Goal: Task Accomplishment & Management: Manage account settings

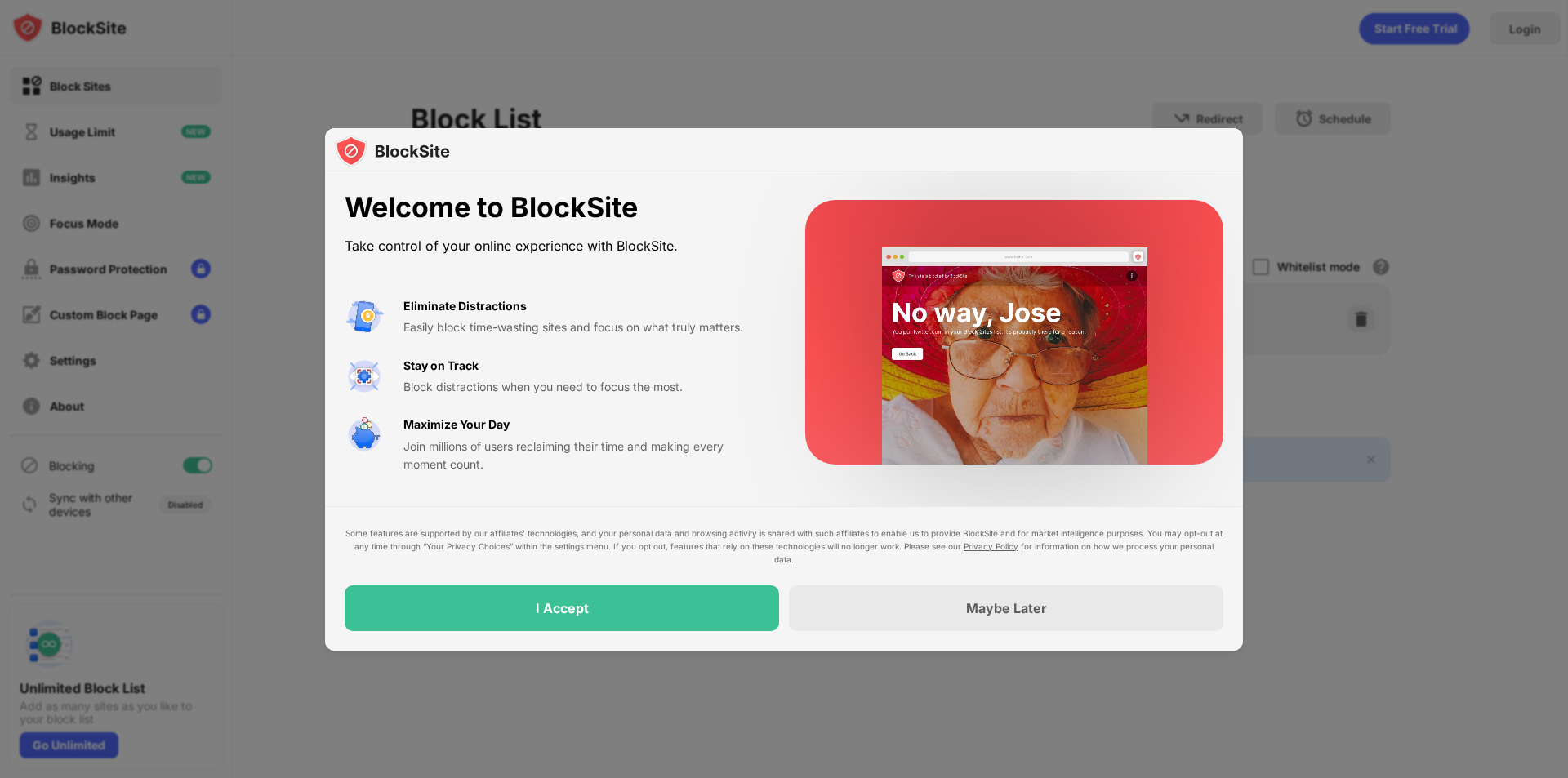
click at [740, 636] on div "Some features are supported by our affiliates’ technologies, and your personal …" at bounding box center [784, 578] width 917 height 145
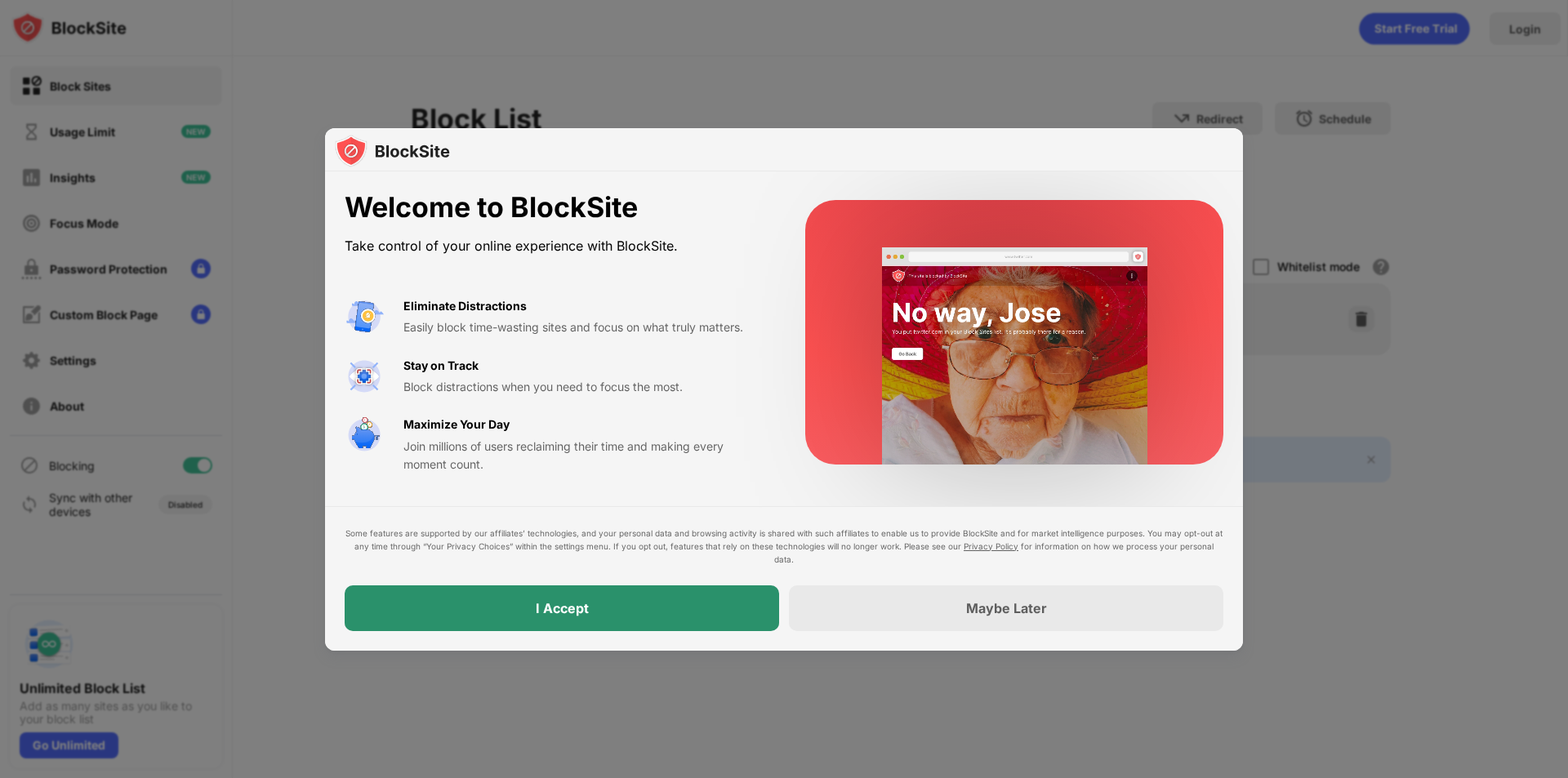
click at [731, 608] on div "I Accept" at bounding box center [561, 608] width 434 height 46
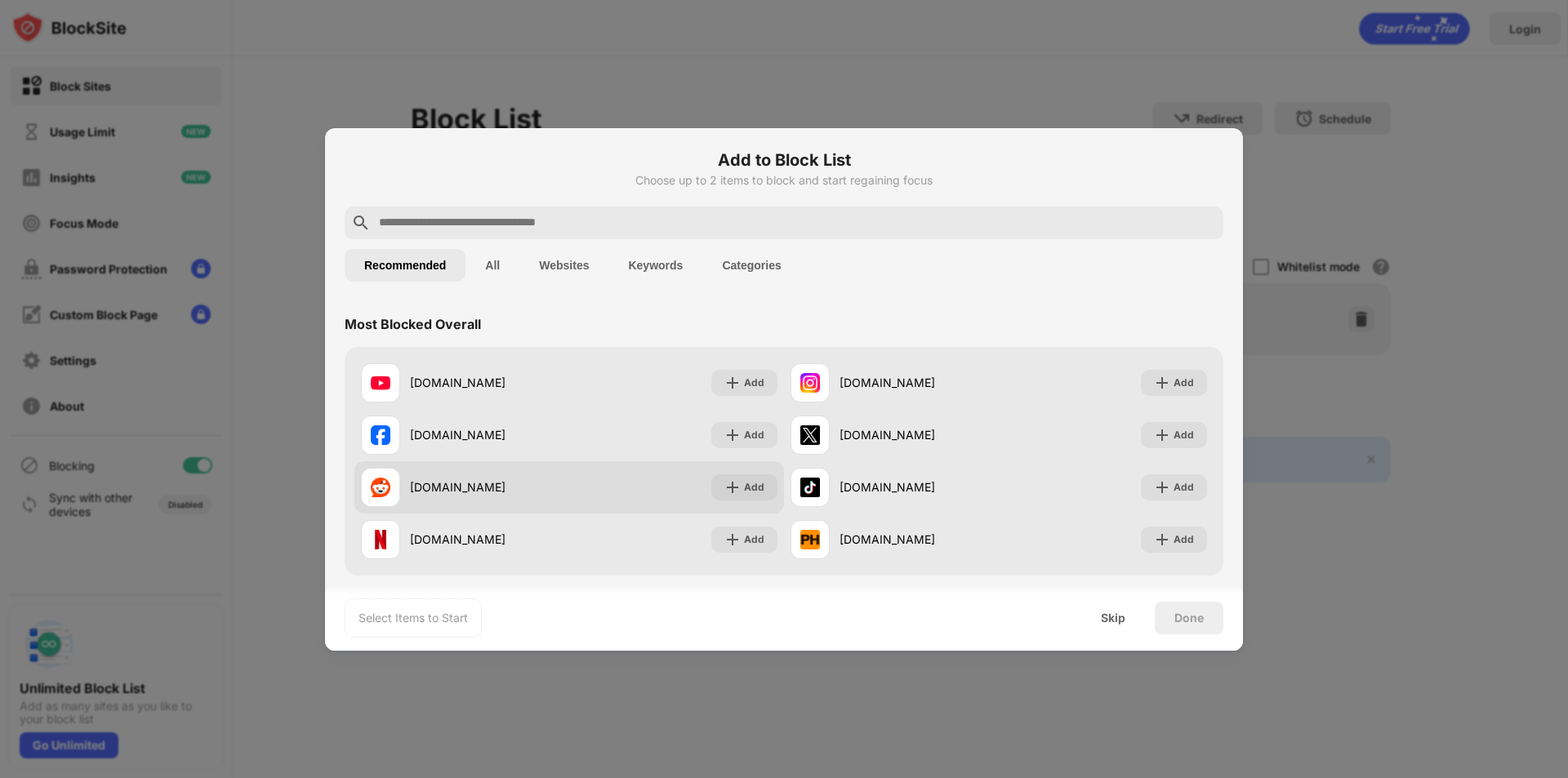
scroll to position [82, 0]
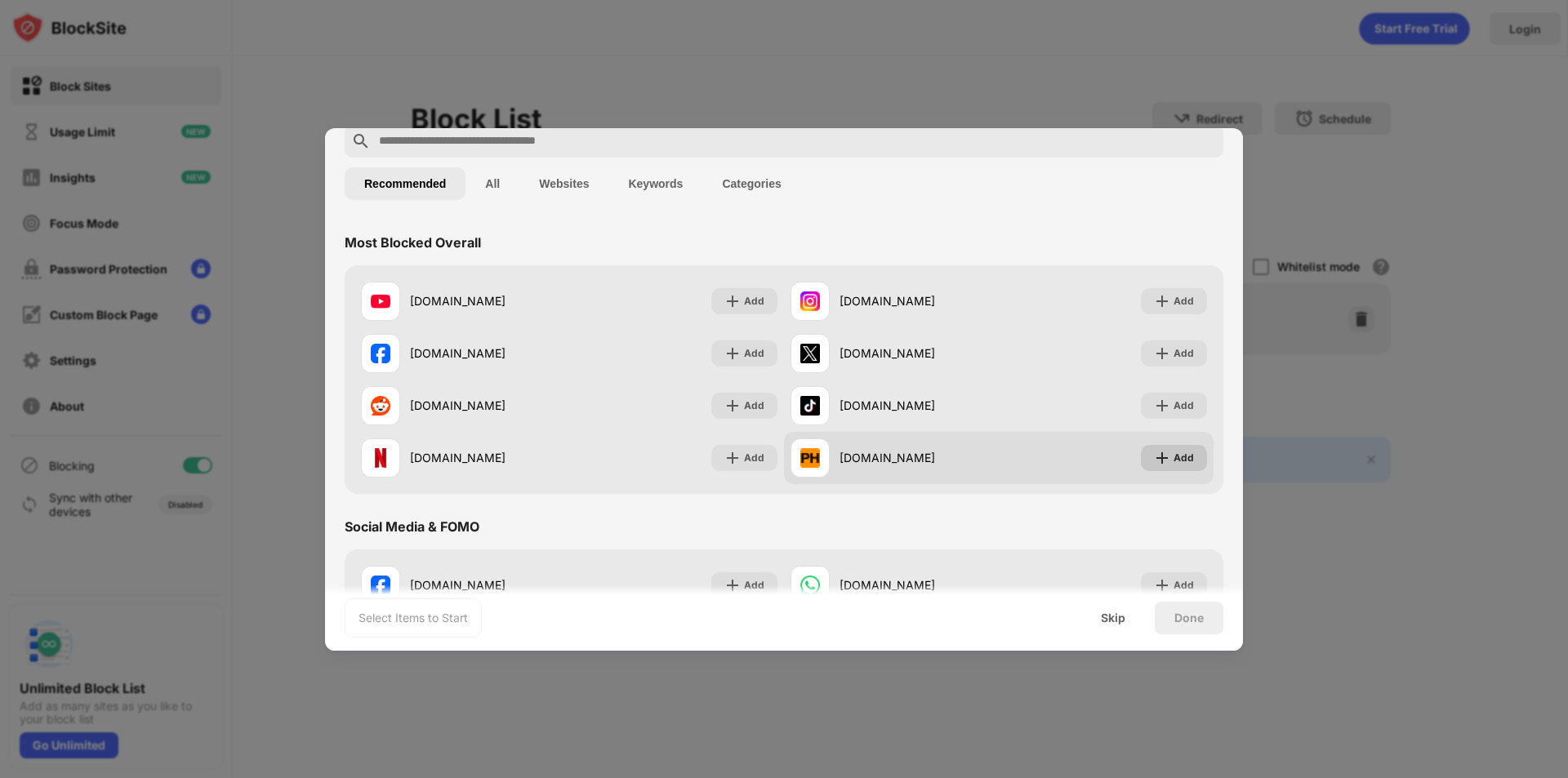
click at [1173, 456] on div "Add" at bounding box center [1183, 457] width 20 height 17
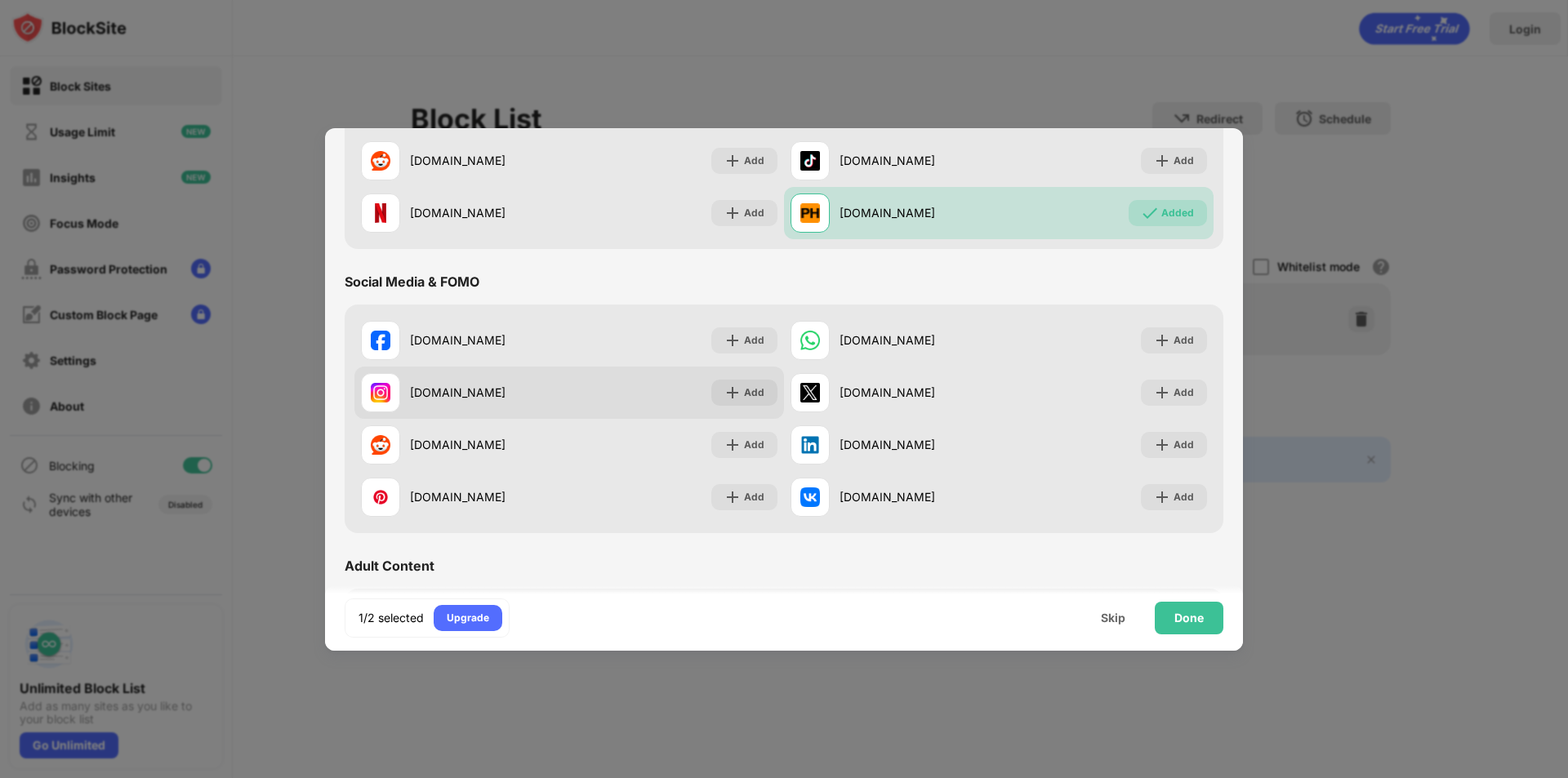
scroll to position [408, 0]
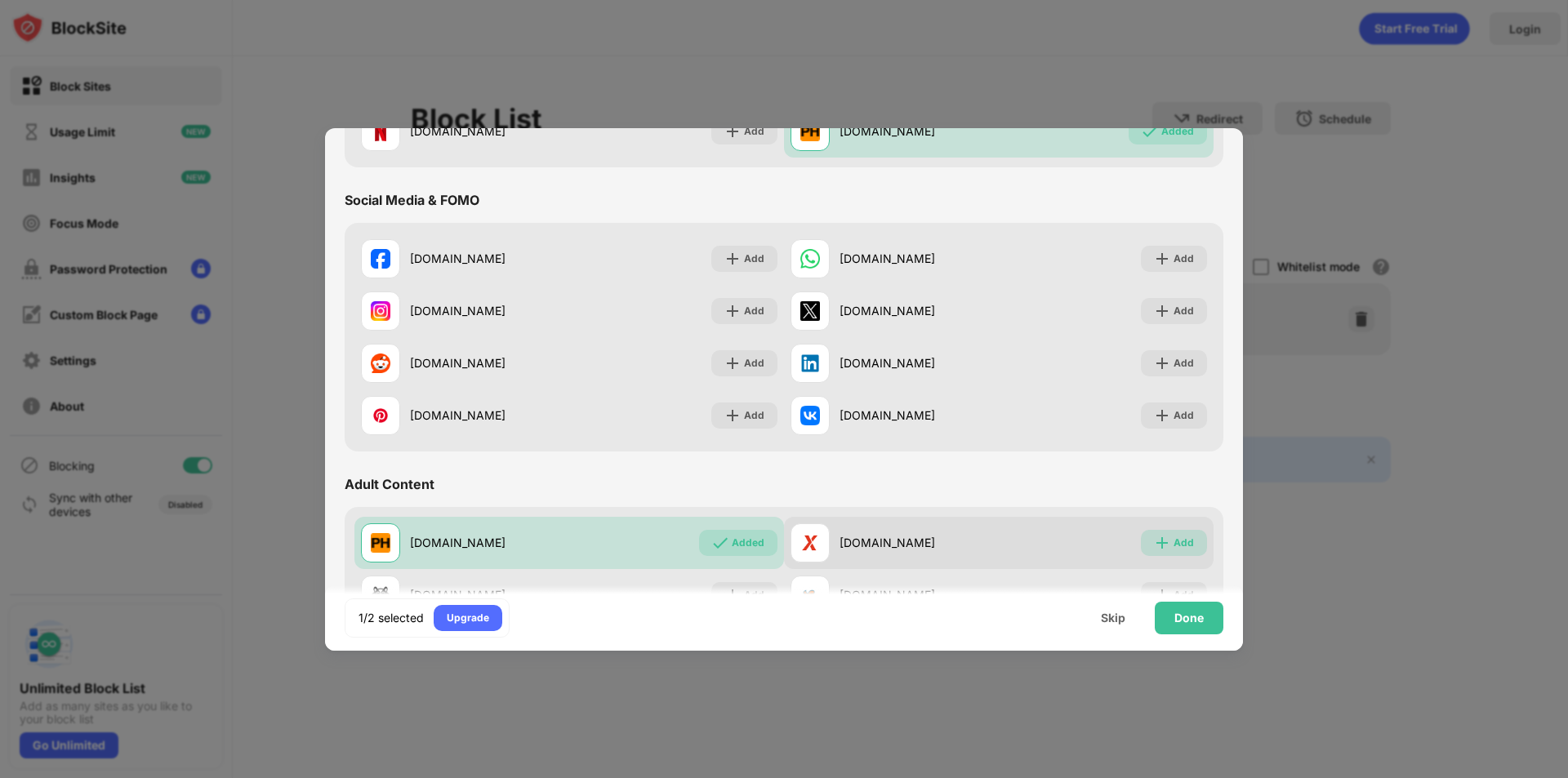
click at [1173, 535] on div "Add" at bounding box center [1183, 543] width 20 height 17
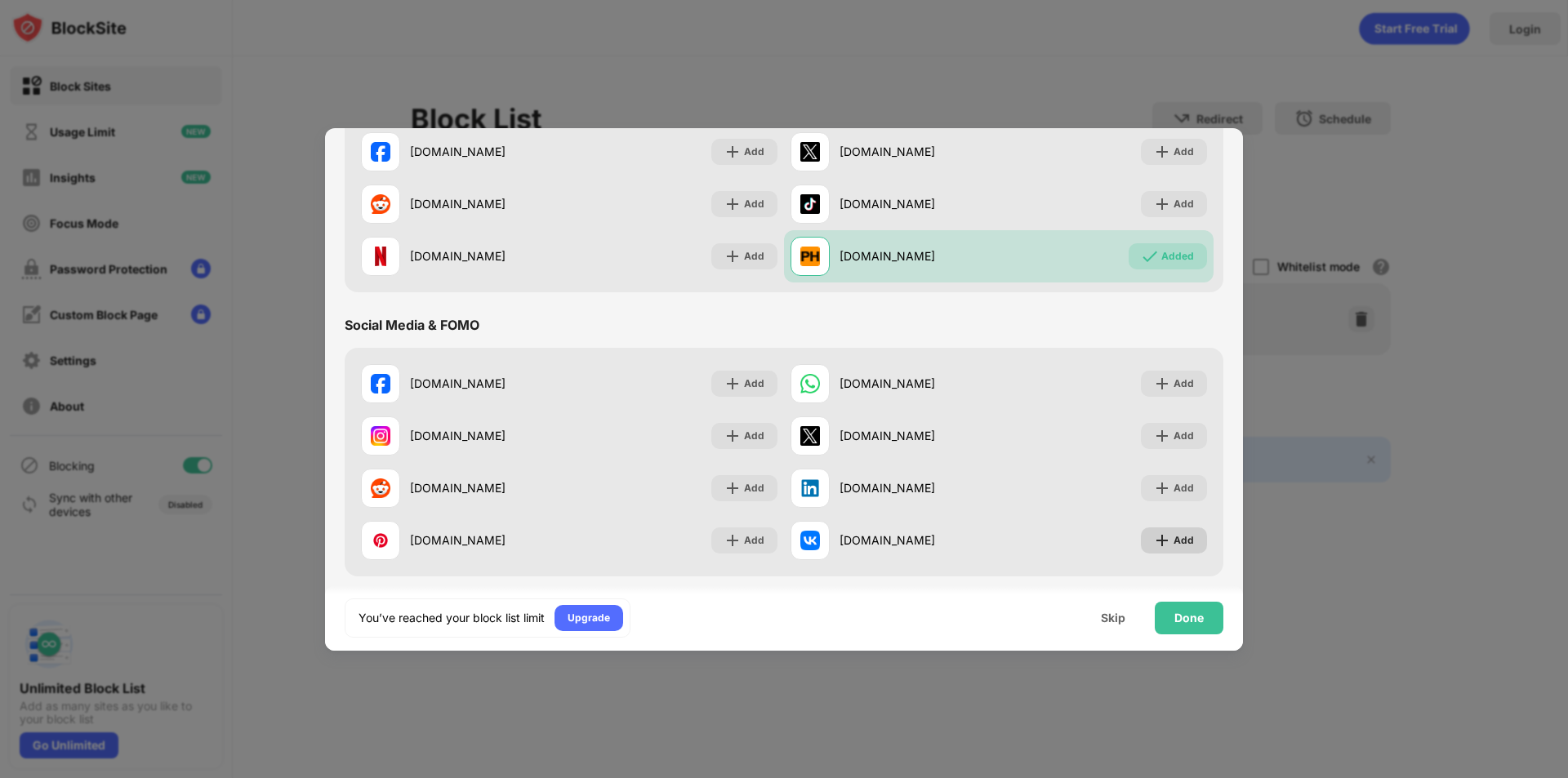
scroll to position [245, 0]
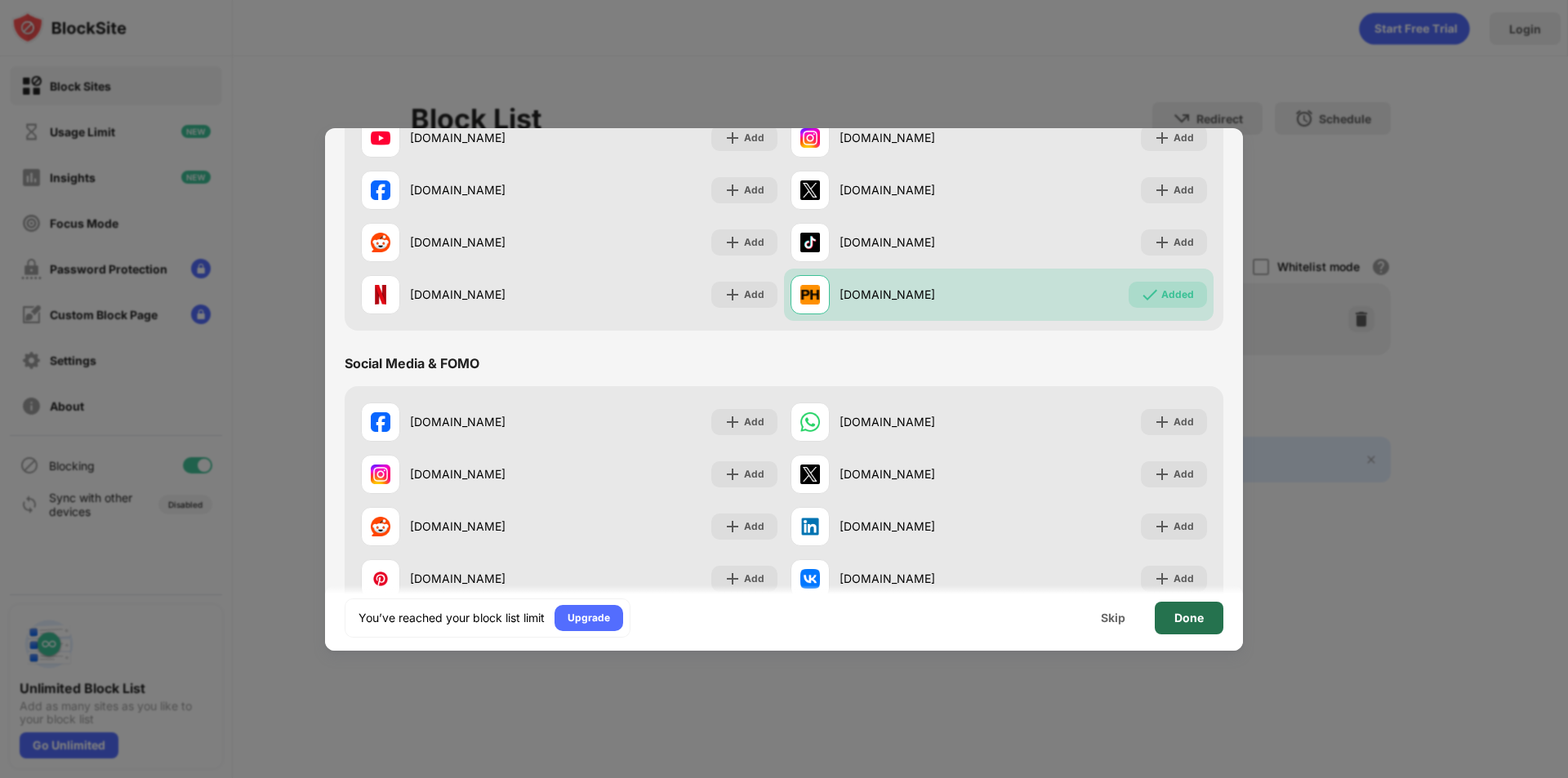
click at [1180, 624] on div "Done" at bounding box center [1188, 618] width 29 height 13
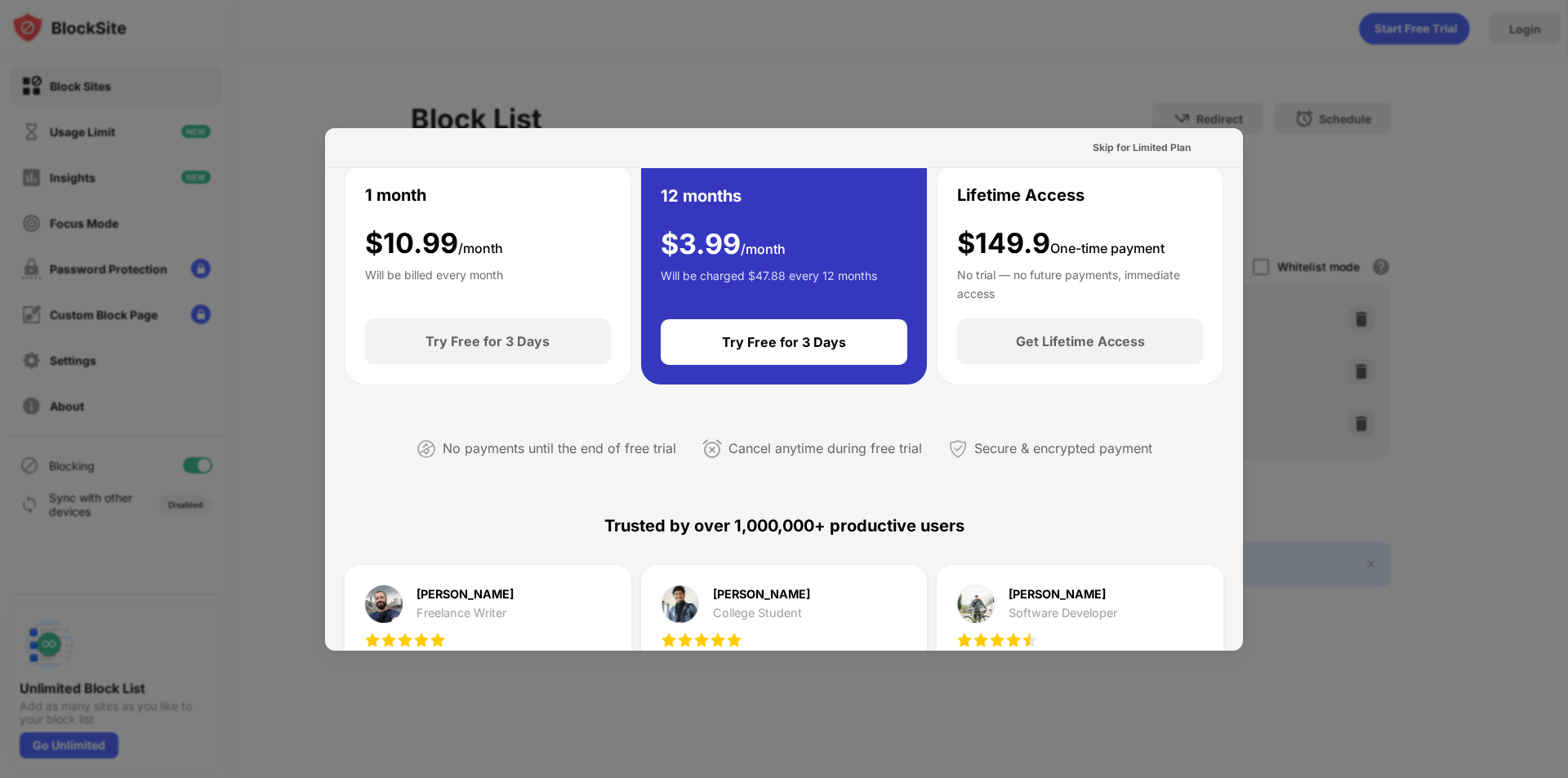
scroll to position [0, 0]
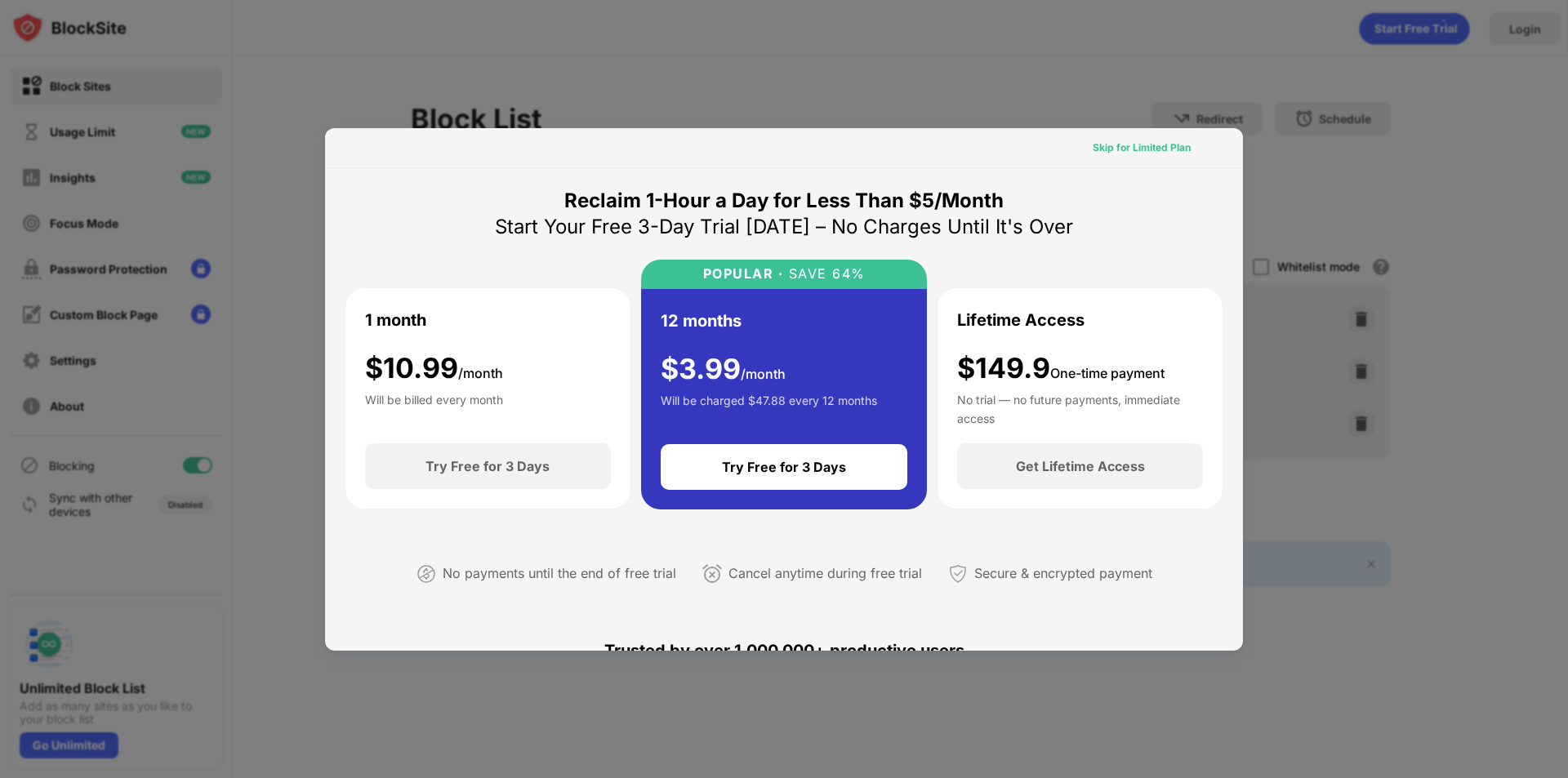
click at [1137, 147] on div "Skip for Limited Plan" at bounding box center [1141, 148] width 98 height 17
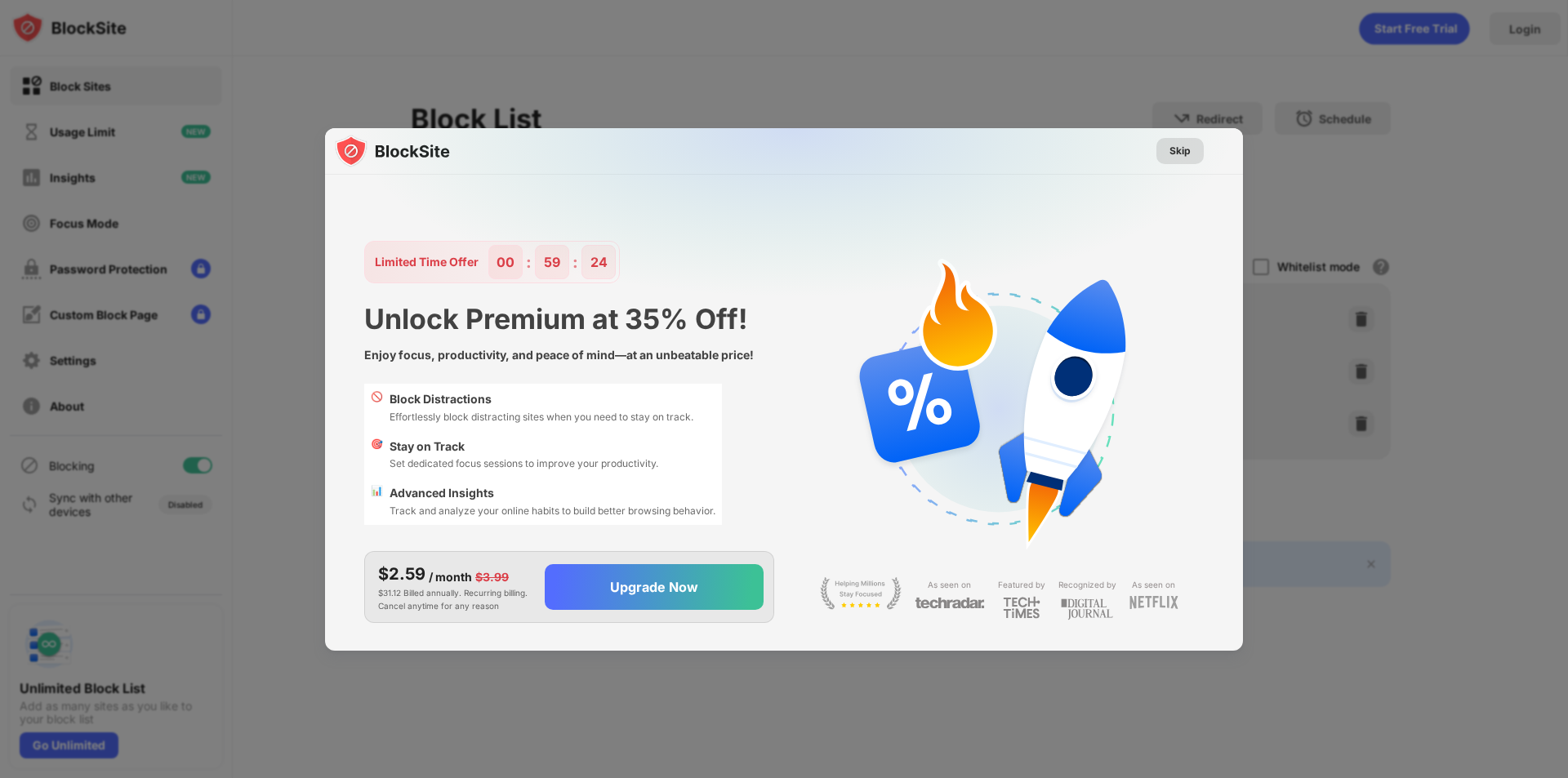
click at [1187, 151] on div "Skip" at bounding box center [1180, 151] width 21 height 17
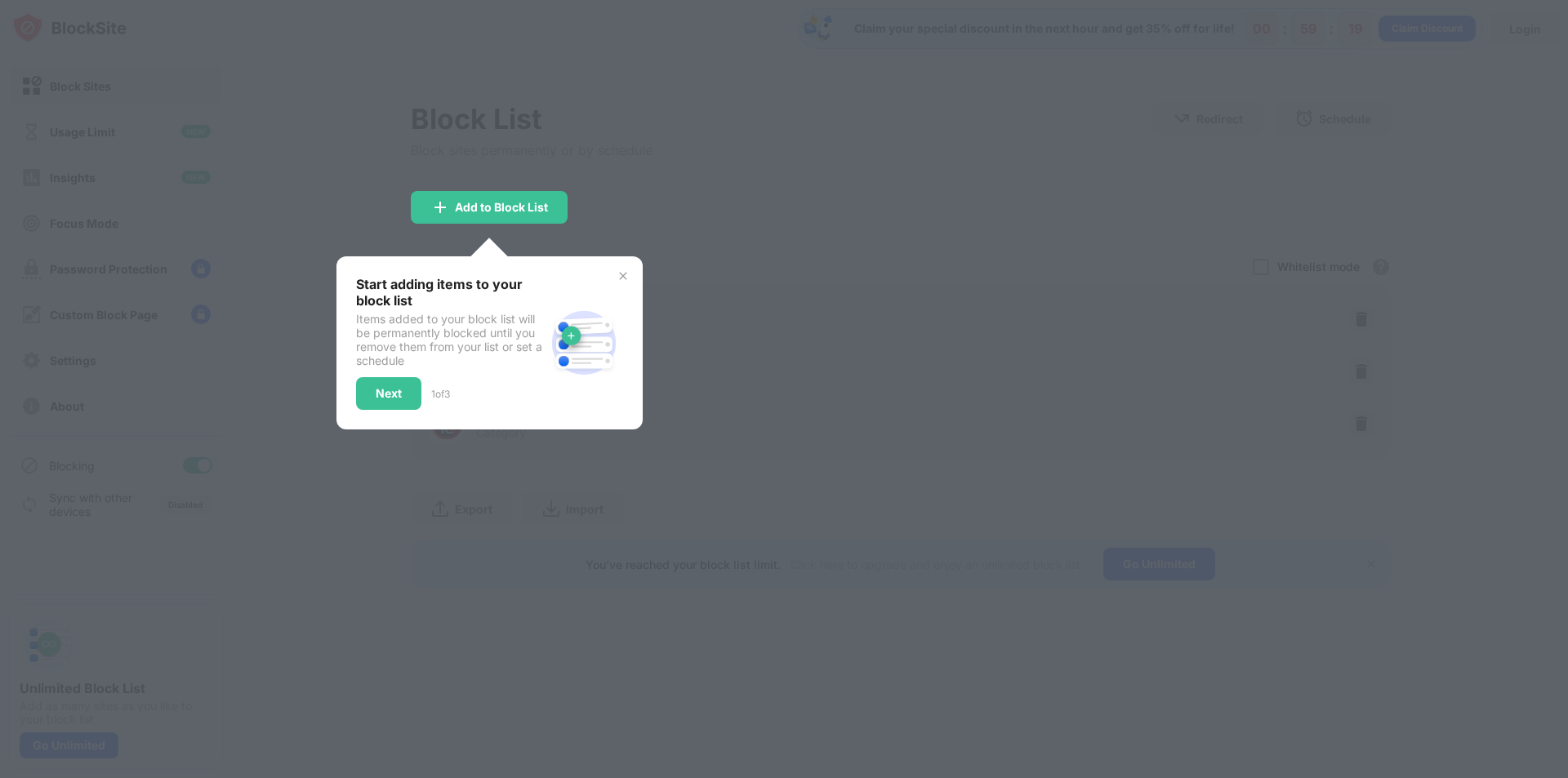
click at [623, 275] on img at bounding box center [622, 275] width 13 height 13
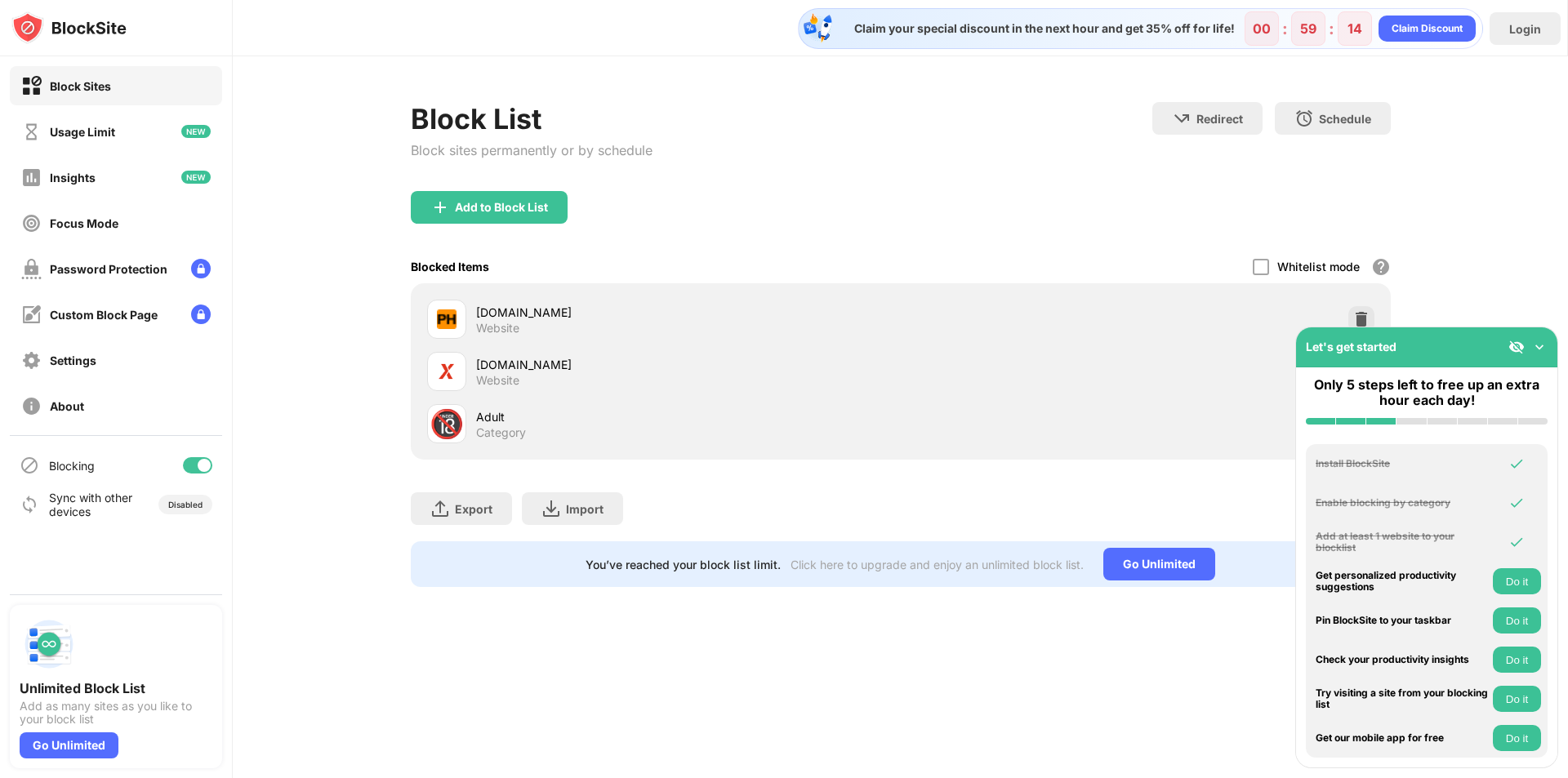
click at [1538, 346] on img at bounding box center [1539, 347] width 17 height 17
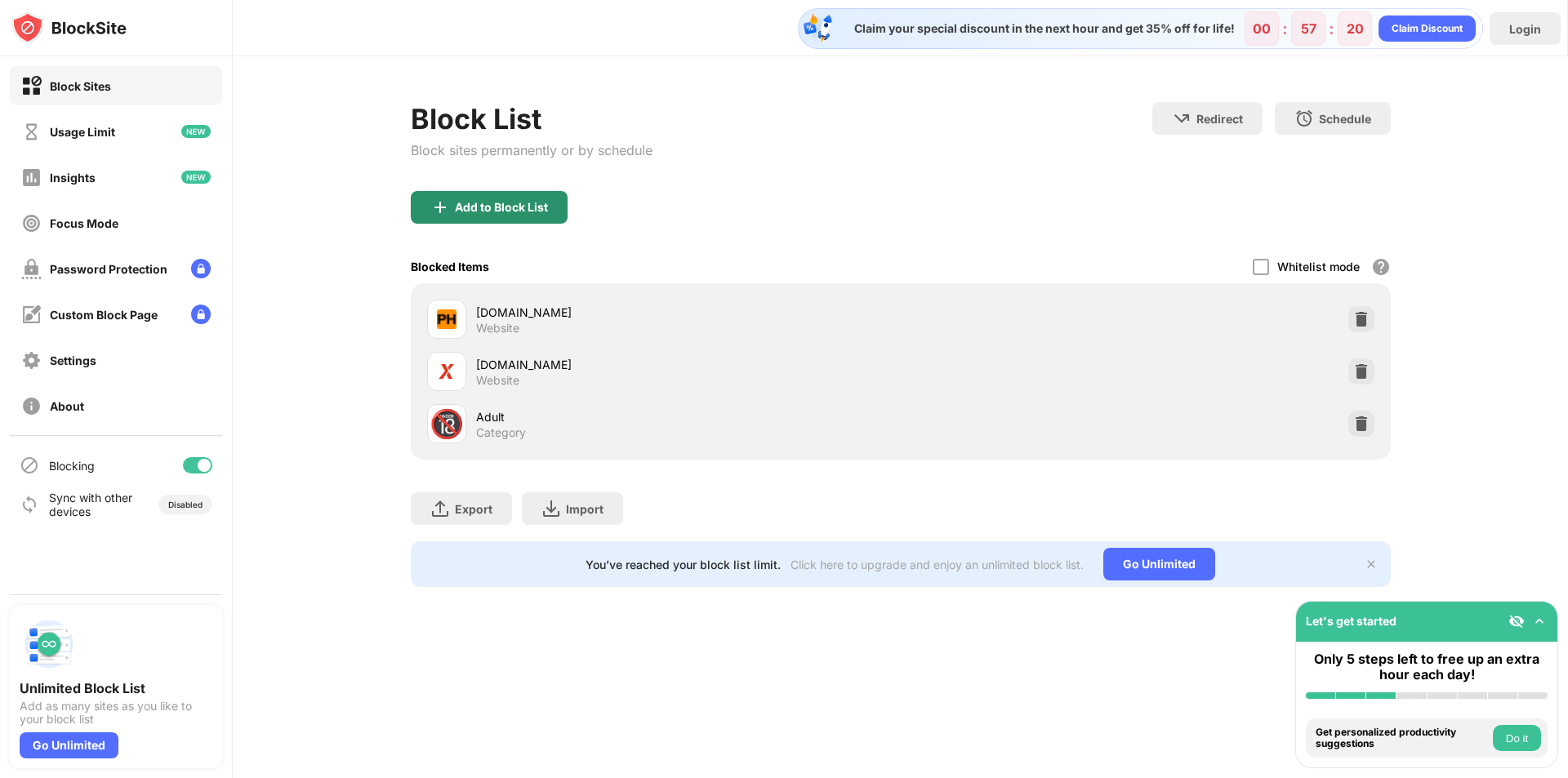
click at [485, 206] on div "Add to Block List" at bounding box center [501, 207] width 93 height 13
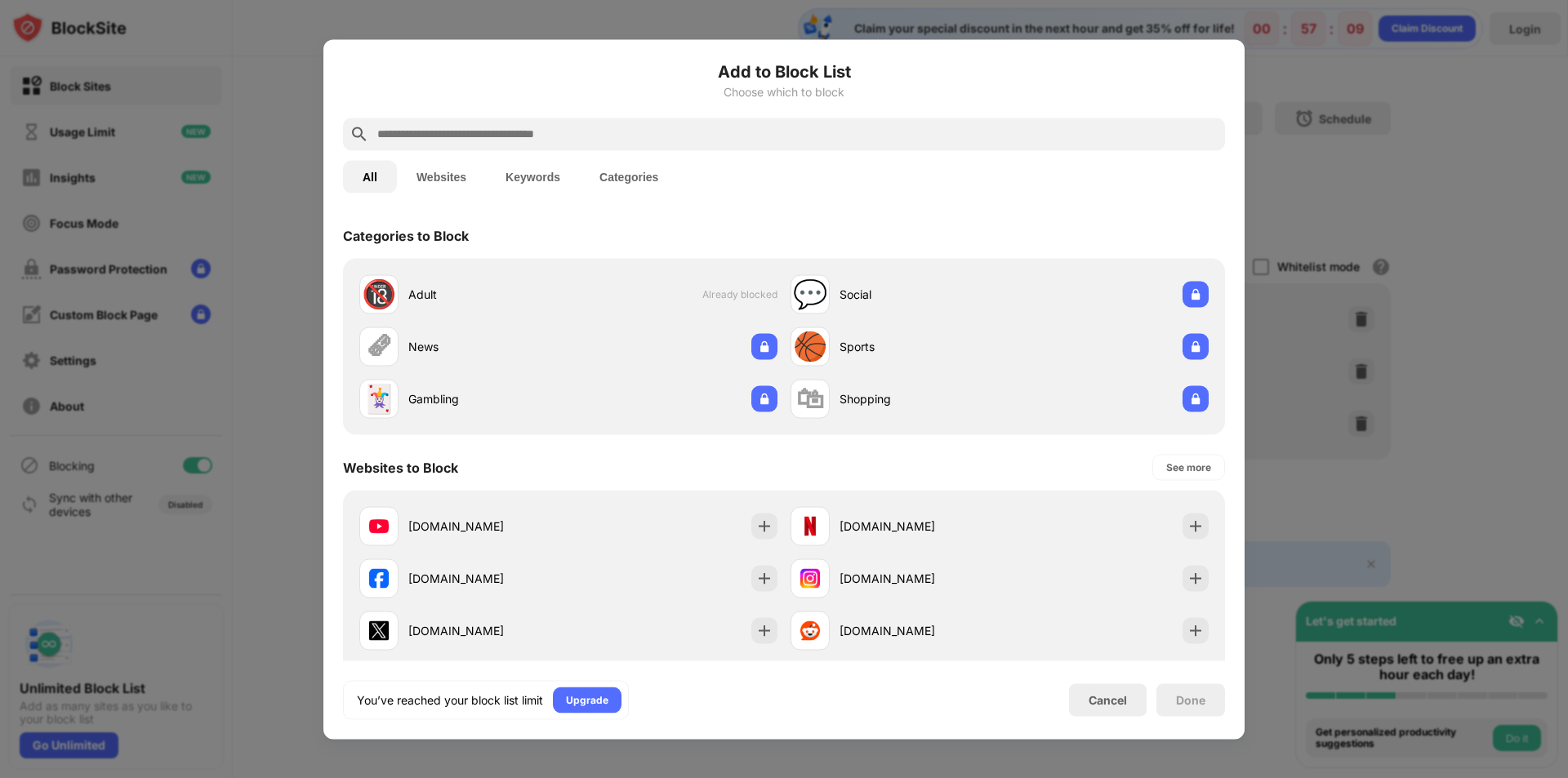
click at [444, 174] on button "Websites" at bounding box center [442, 177] width 89 height 33
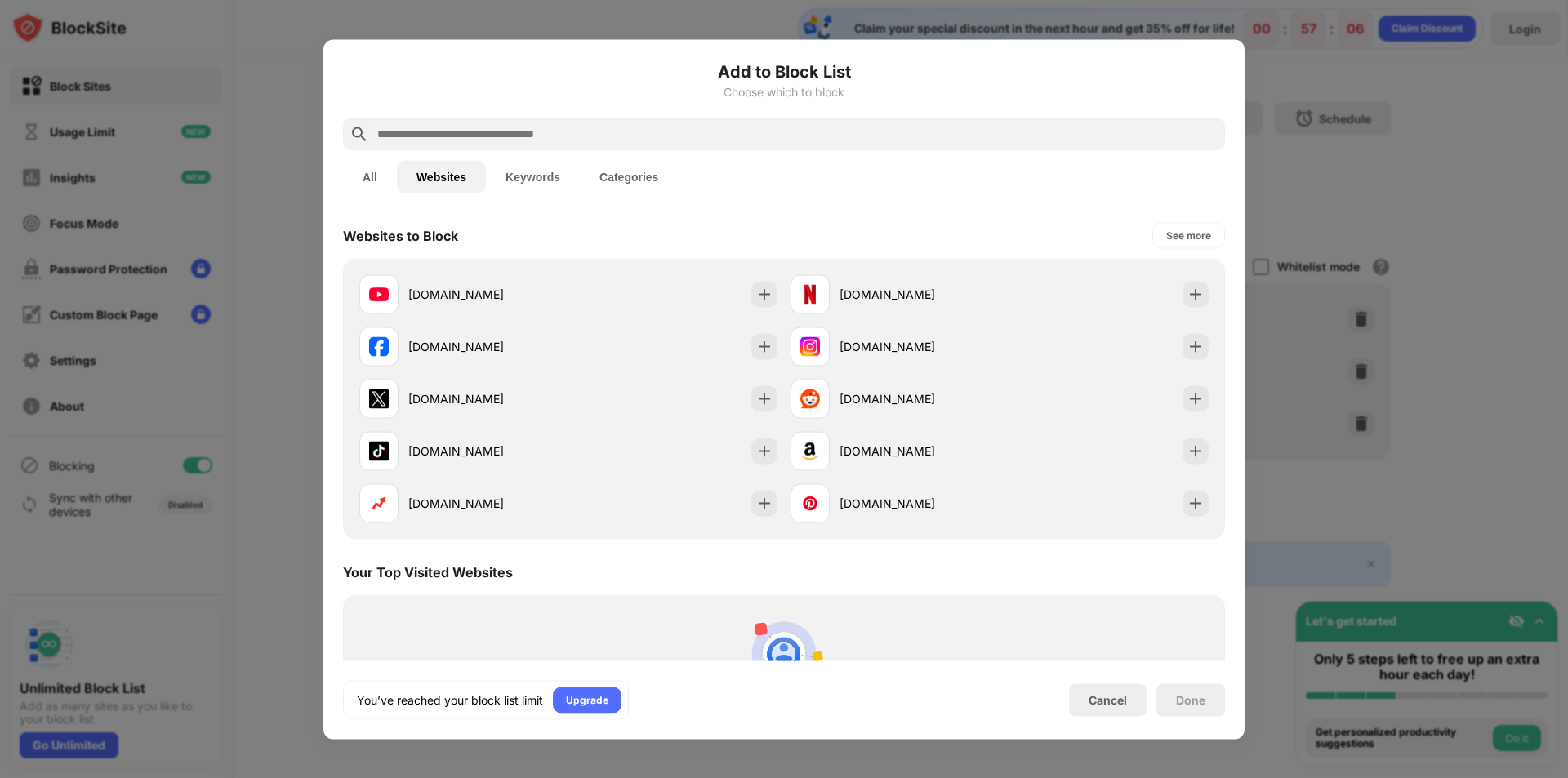
click at [528, 183] on button "Keywords" at bounding box center [532, 177] width 94 height 33
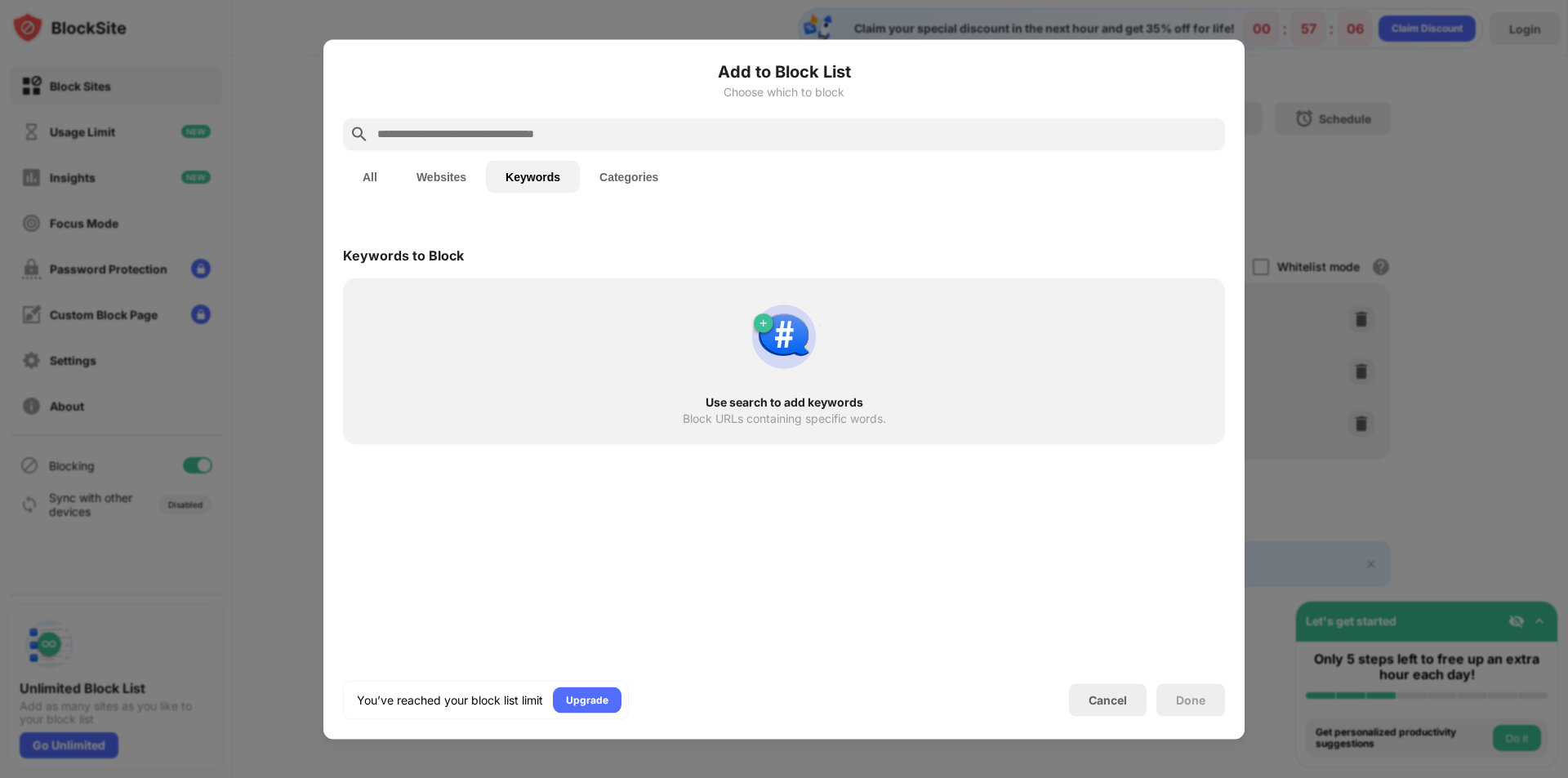
click at [606, 169] on button "Categories" at bounding box center [628, 177] width 98 height 33
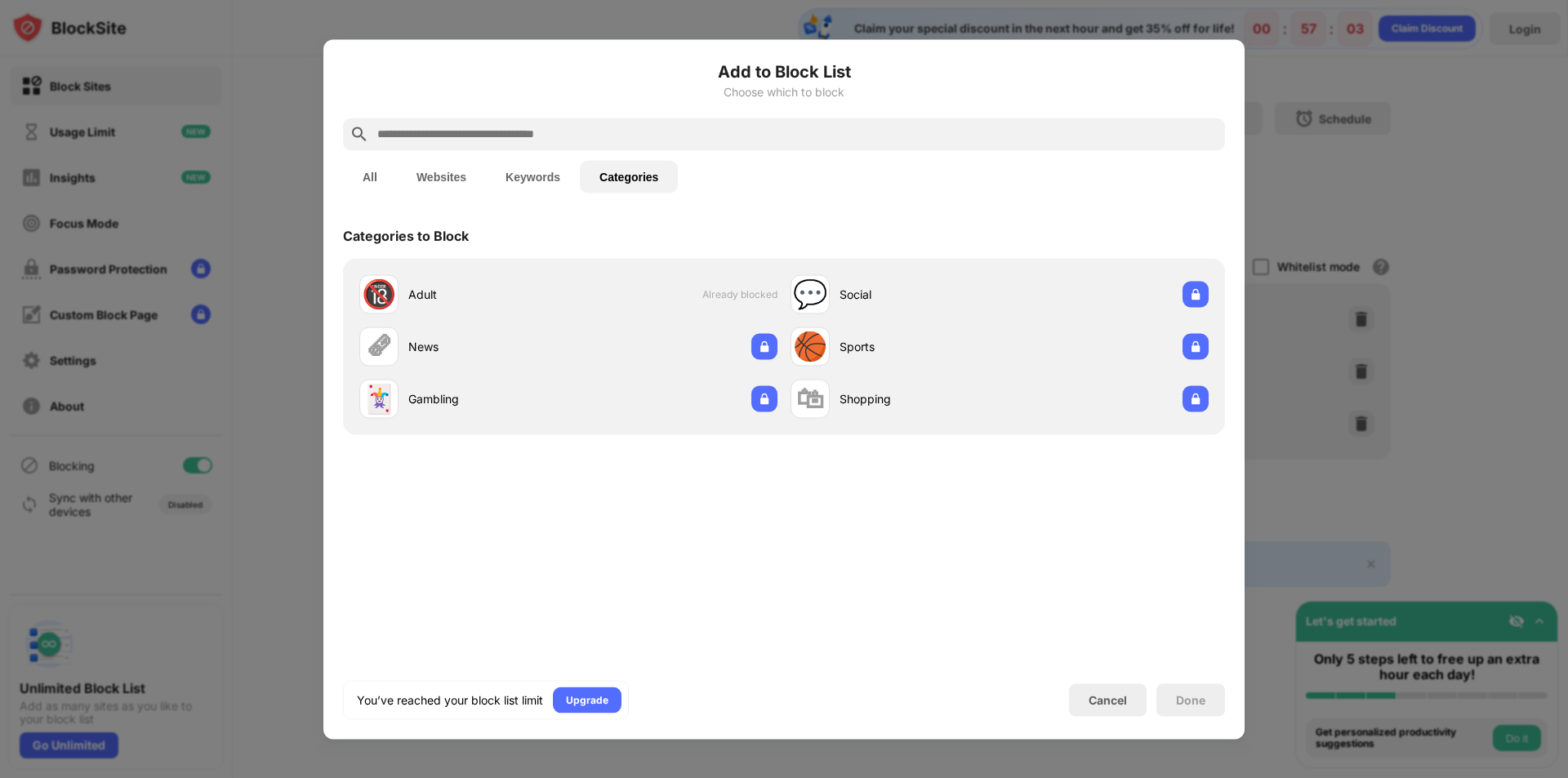
click at [372, 175] on button "All" at bounding box center [369, 177] width 53 height 33
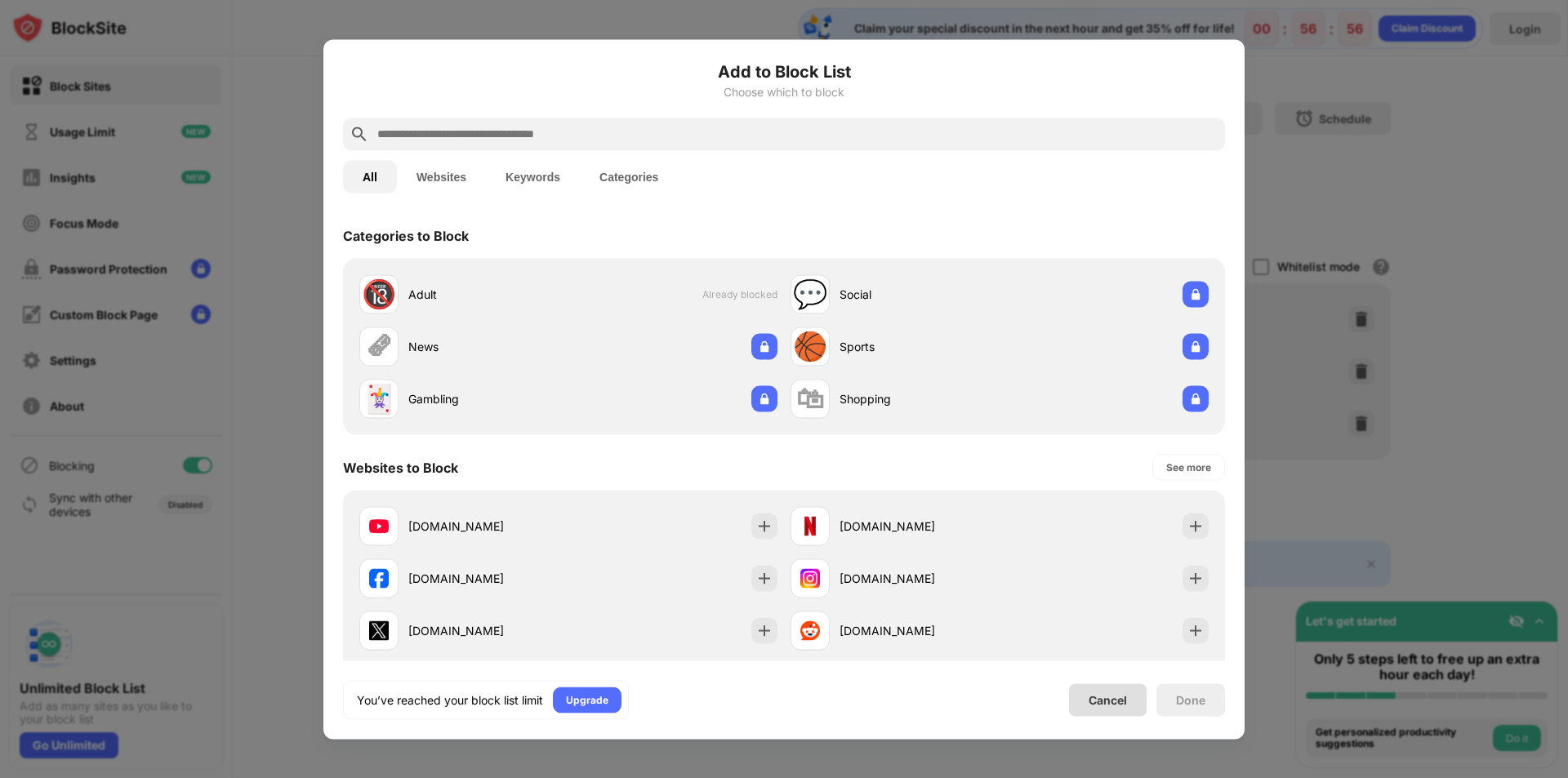
click at [1119, 701] on div "Cancel" at bounding box center [1108, 700] width 39 height 14
